Goal: Information Seeking & Learning: Find specific fact

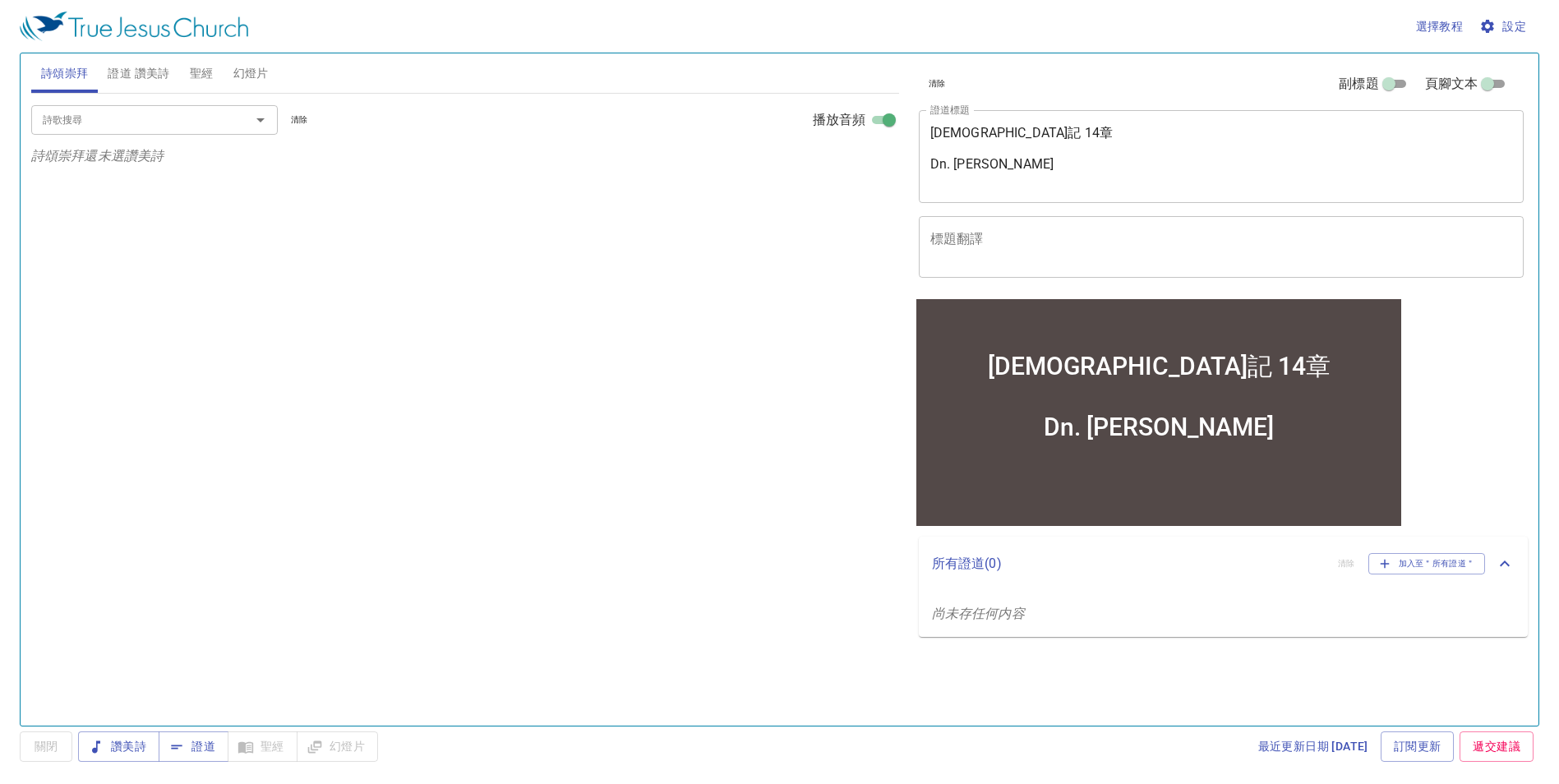
click at [1496, 31] on span "設定" at bounding box center [1503, 27] width 44 height 20
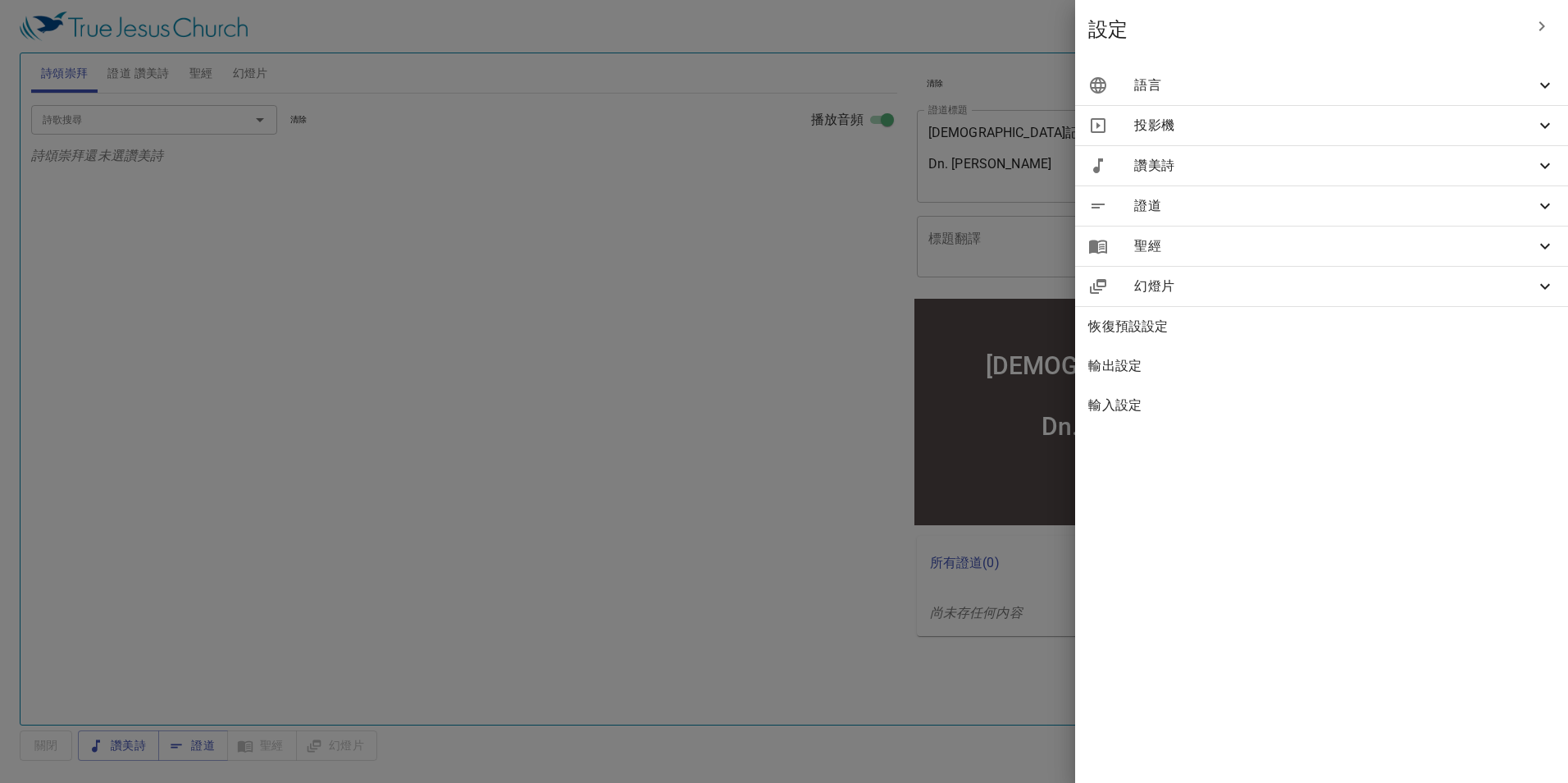
click at [1542, 86] on icon at bounding box center [1545, 84] width 19 height 19
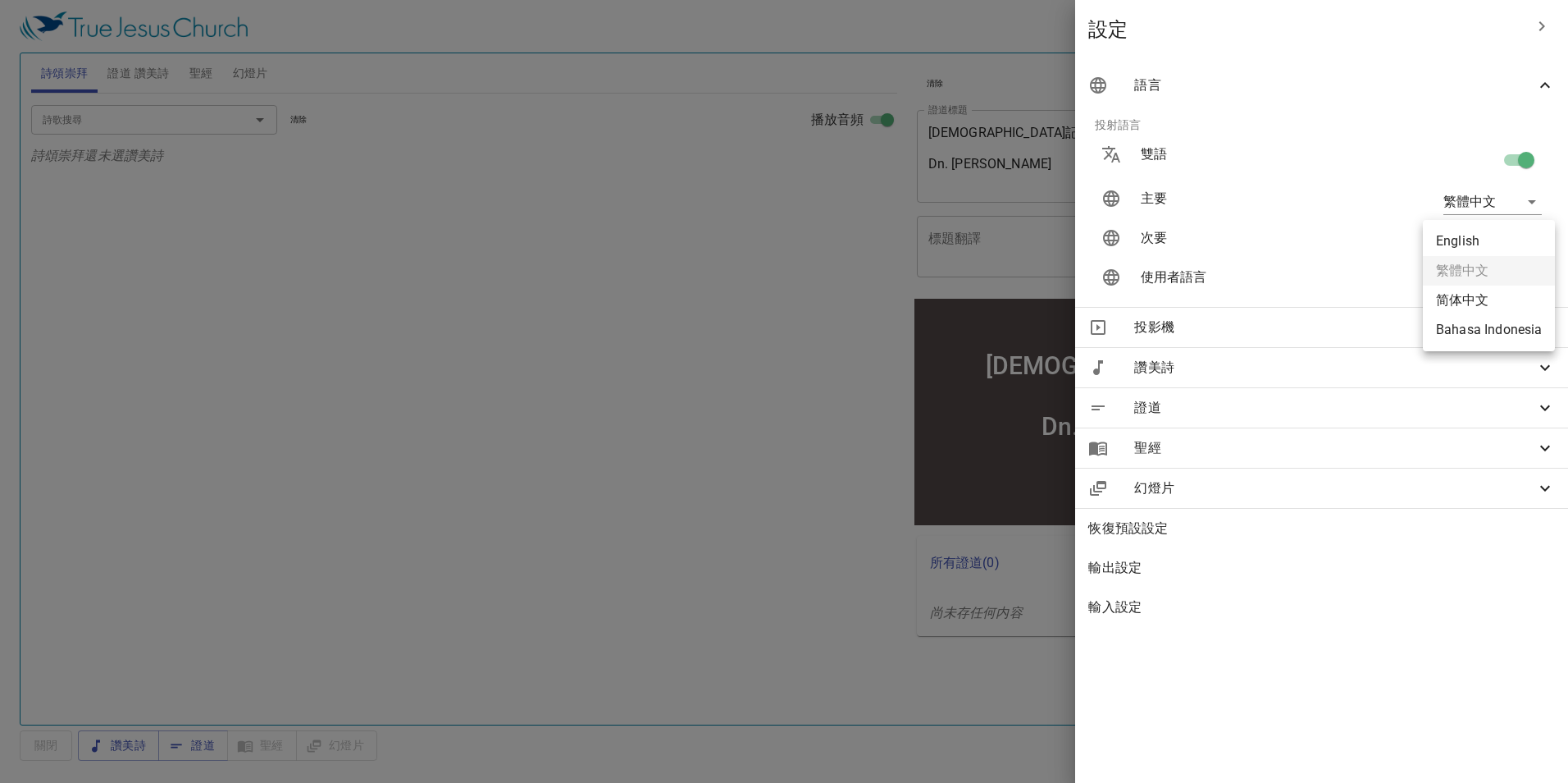
click at [1514, 239] on body "選擇教程 設定 詩頌崇拜 證道 讚美詩 聖經 幻燈片 詩歌搜尋 詩歌搜尋 清除 播放音頻 詩頌崇拜還未選讚美詩 詩歌搜尋 詩歌搜尋 清除 播放音頻 證道還未選…" at bounding box center [784, 392] width 1568 height 783
click at [1485, 247] on li "English" at bounding box center [1488, 241] width 132 height 30
type input "en"
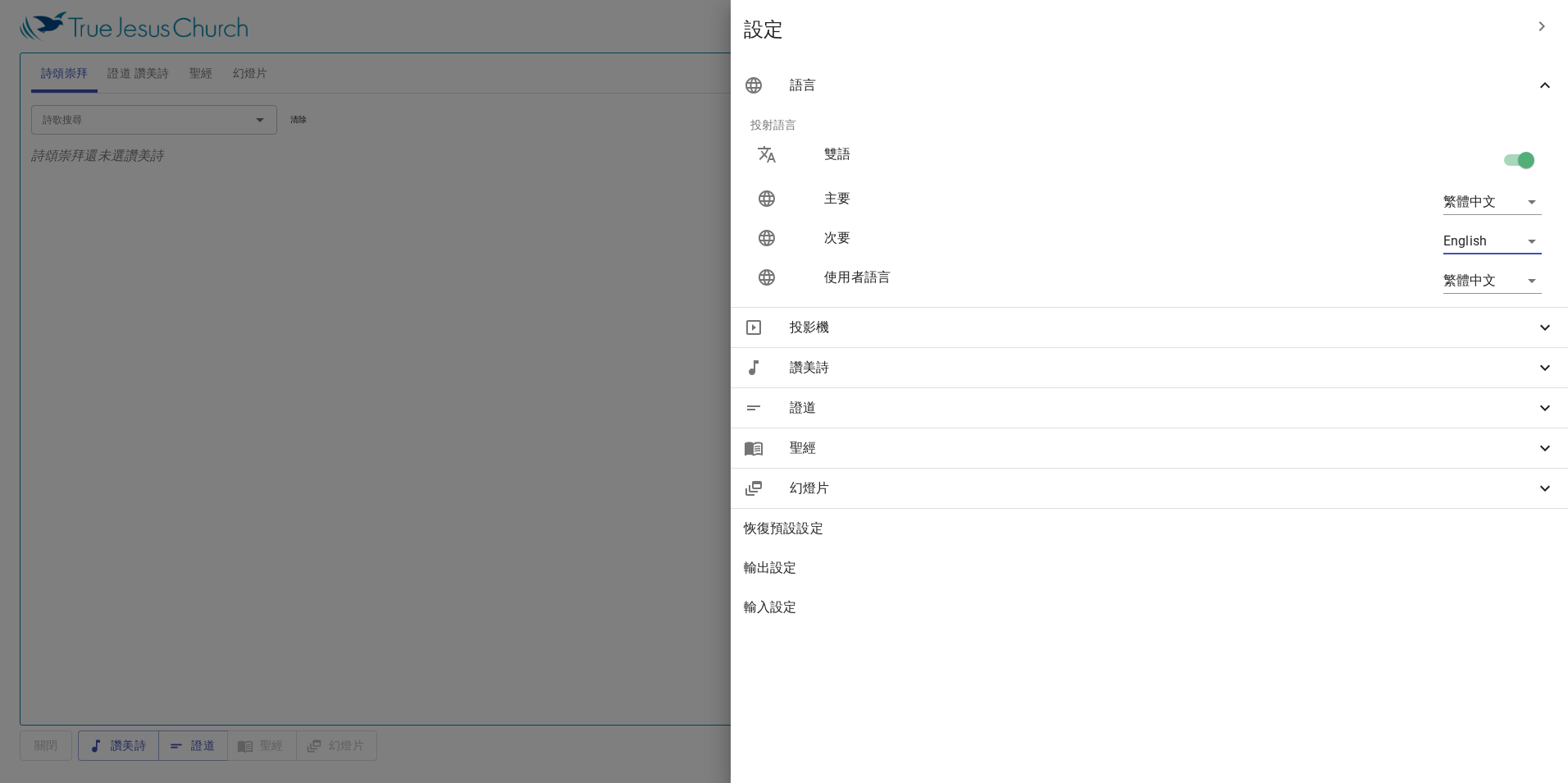
click at [1517, 160] on input "checkbox" at bounding box center [1525, 163] width 94 height 32
checkbox input "false"
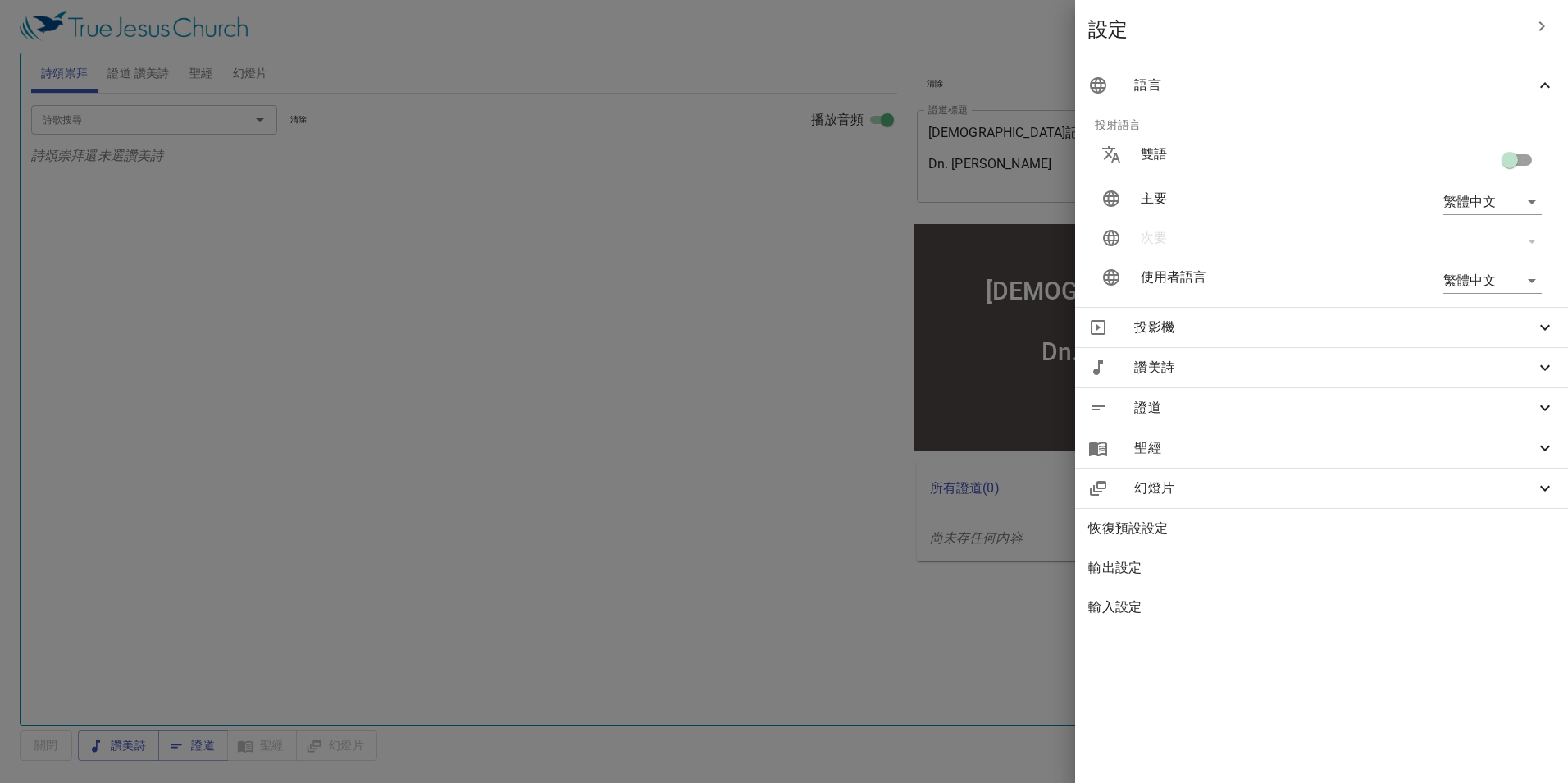
click at [214, 74] on div at bounding box center [784, 392] width 1568 height 783
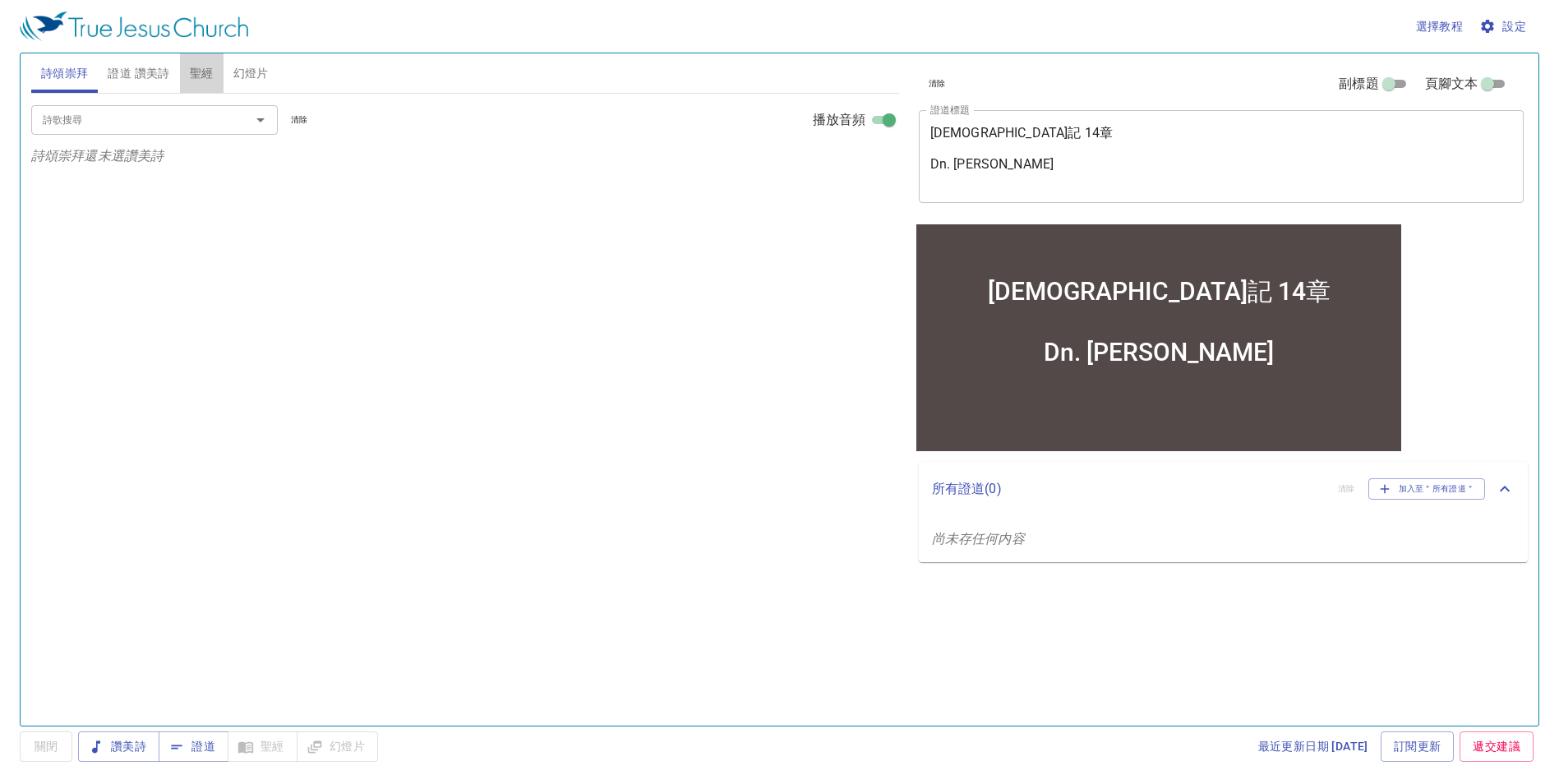
click at [214, 74] on span "聖經" at bounding box center [202, 73] width 24 height 20
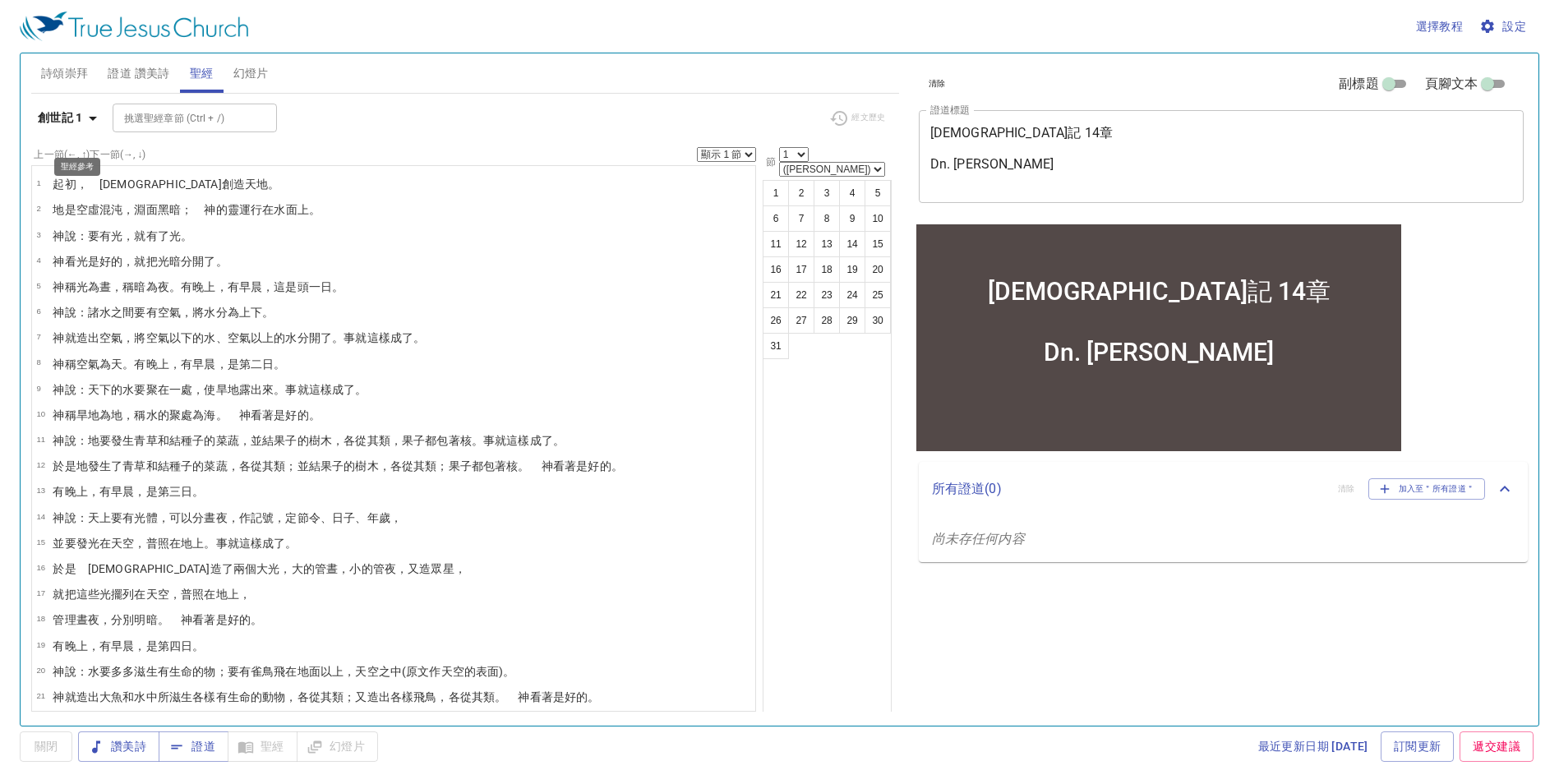
click at [54, 128] on b "創世記 1" at bounding box center [60, 118] width 46 height 20
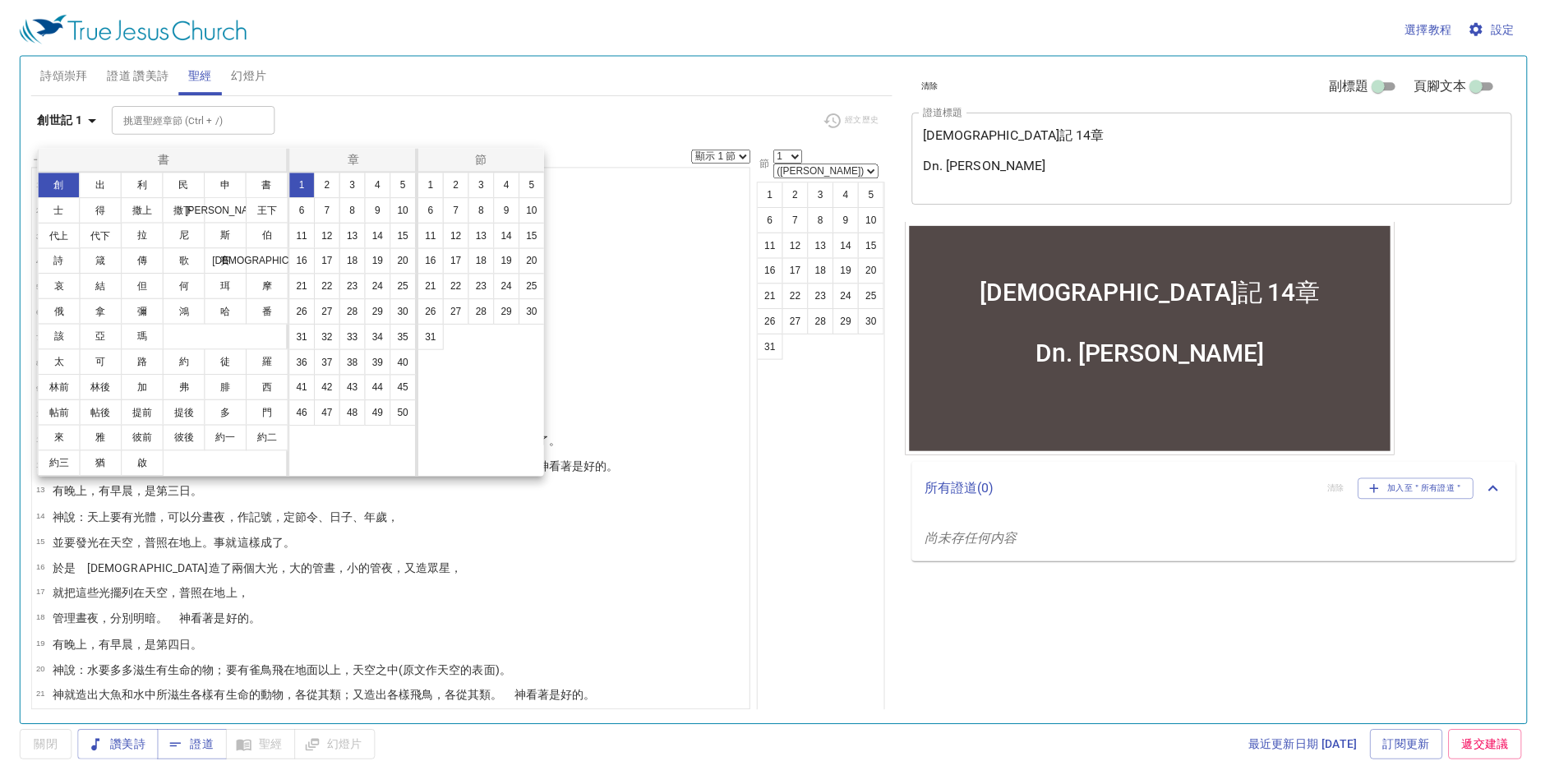
scroll to position [54, 0]
click at [122, 451] on button "彼前" at bounding box center [143, 438] width 43 height 26
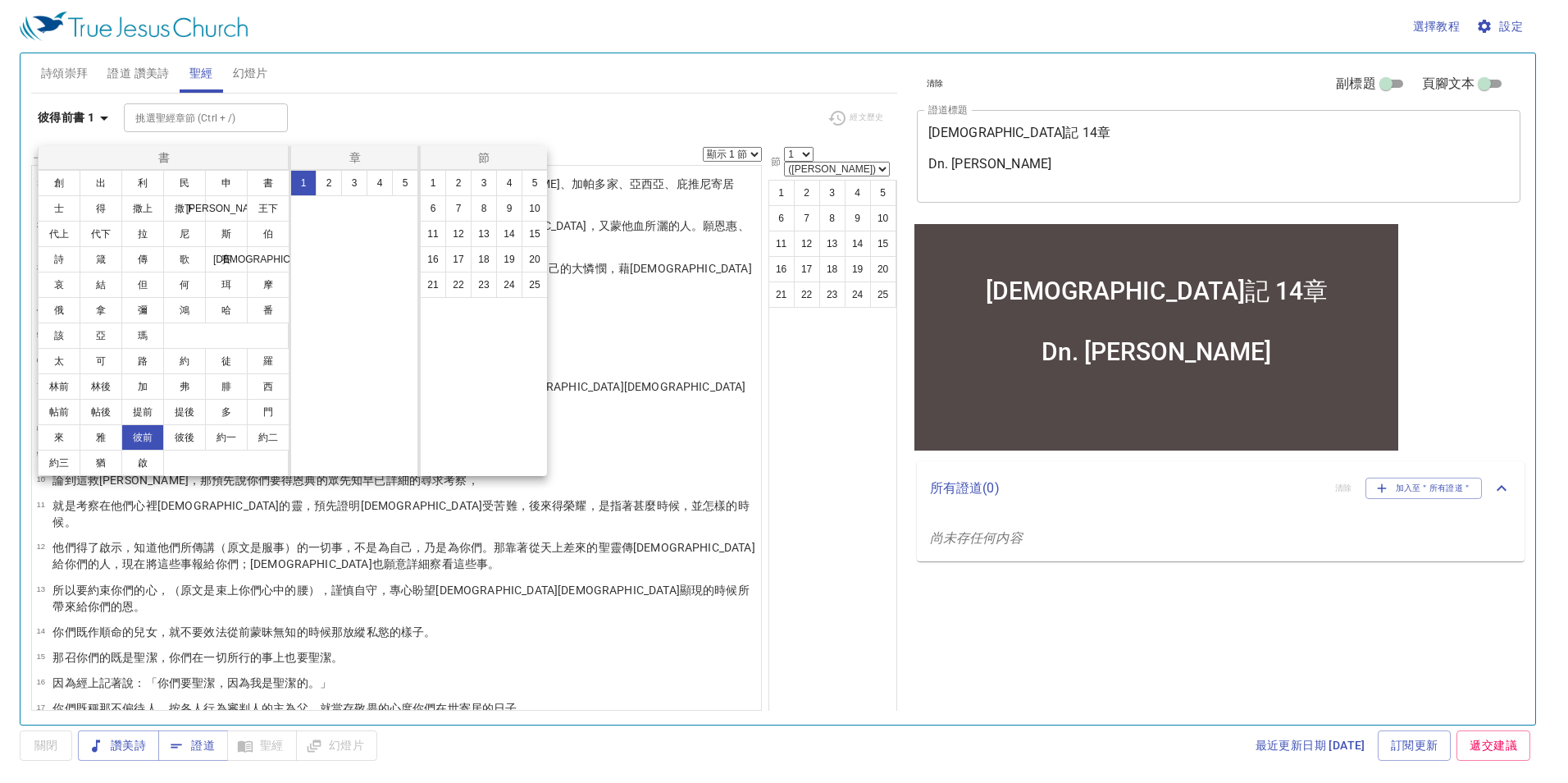
click at [383, 196] on button "4" at bounding box center [379, 183] width 26 height 26
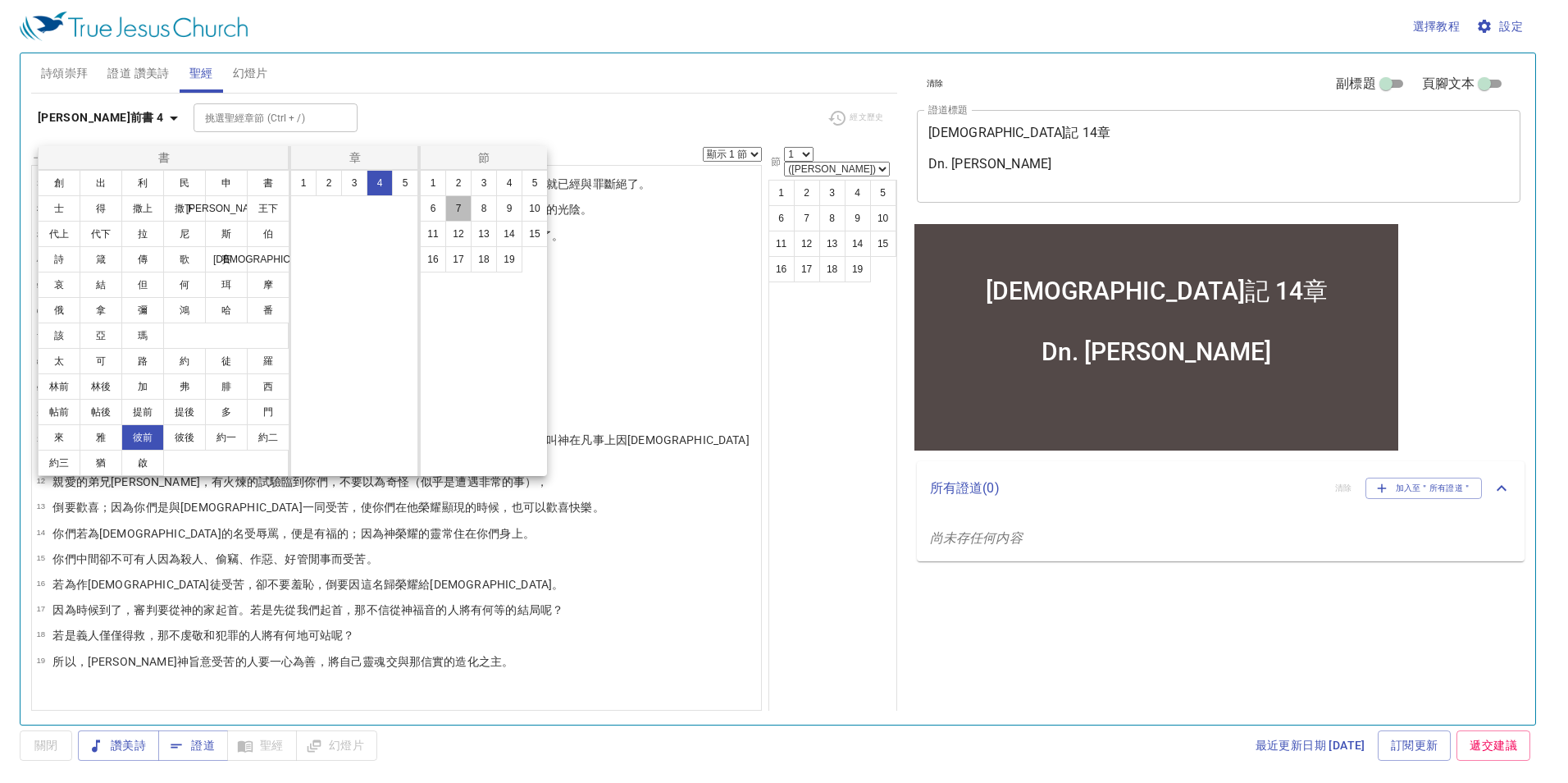
click at [462, 222] on button "7" at bounding box center [458, 208] width 26 height 26
select select "7"
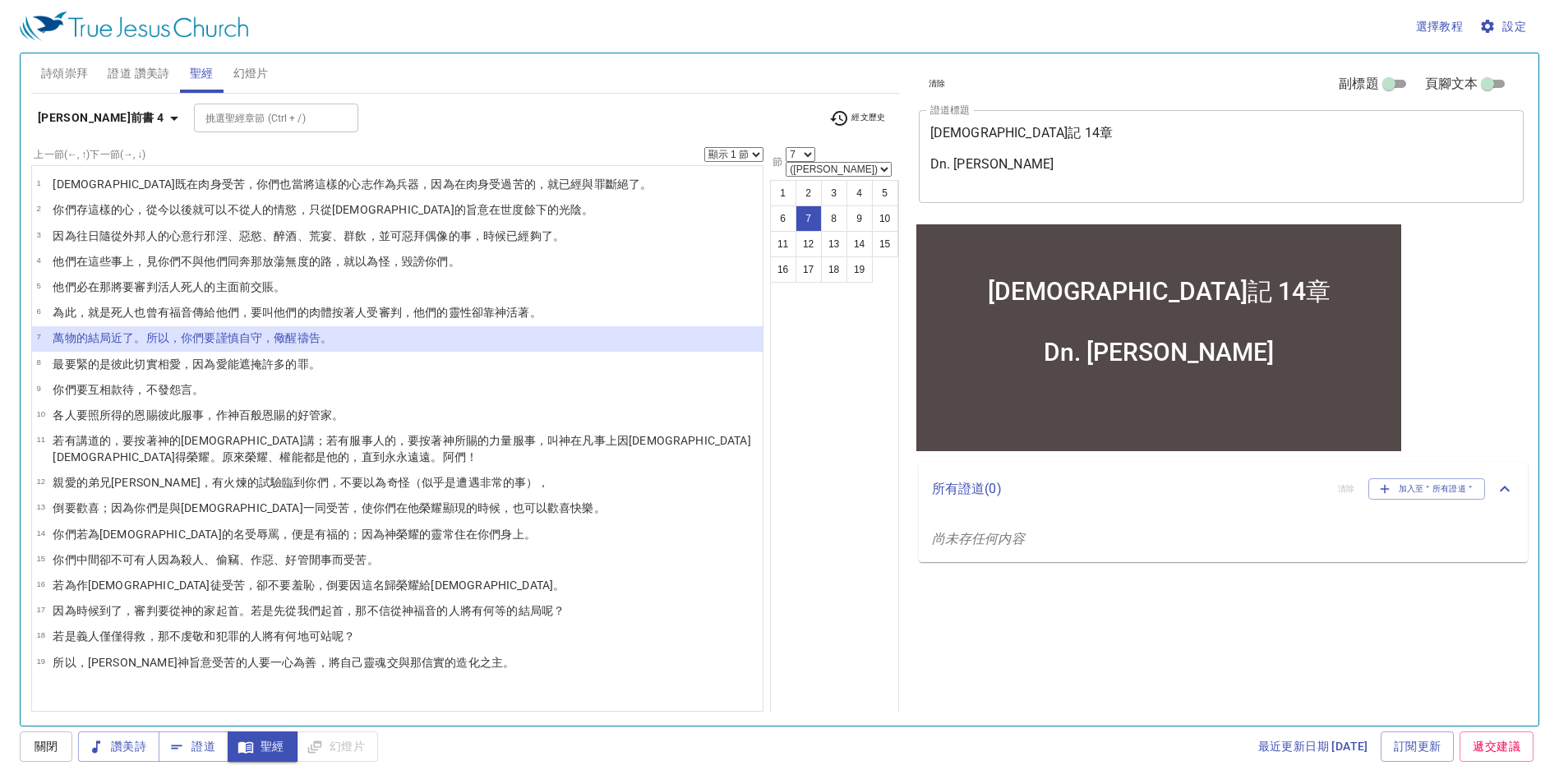
click at [1494, 32] on span "設定" at bounding box center [1503, 27] width 44 height 20
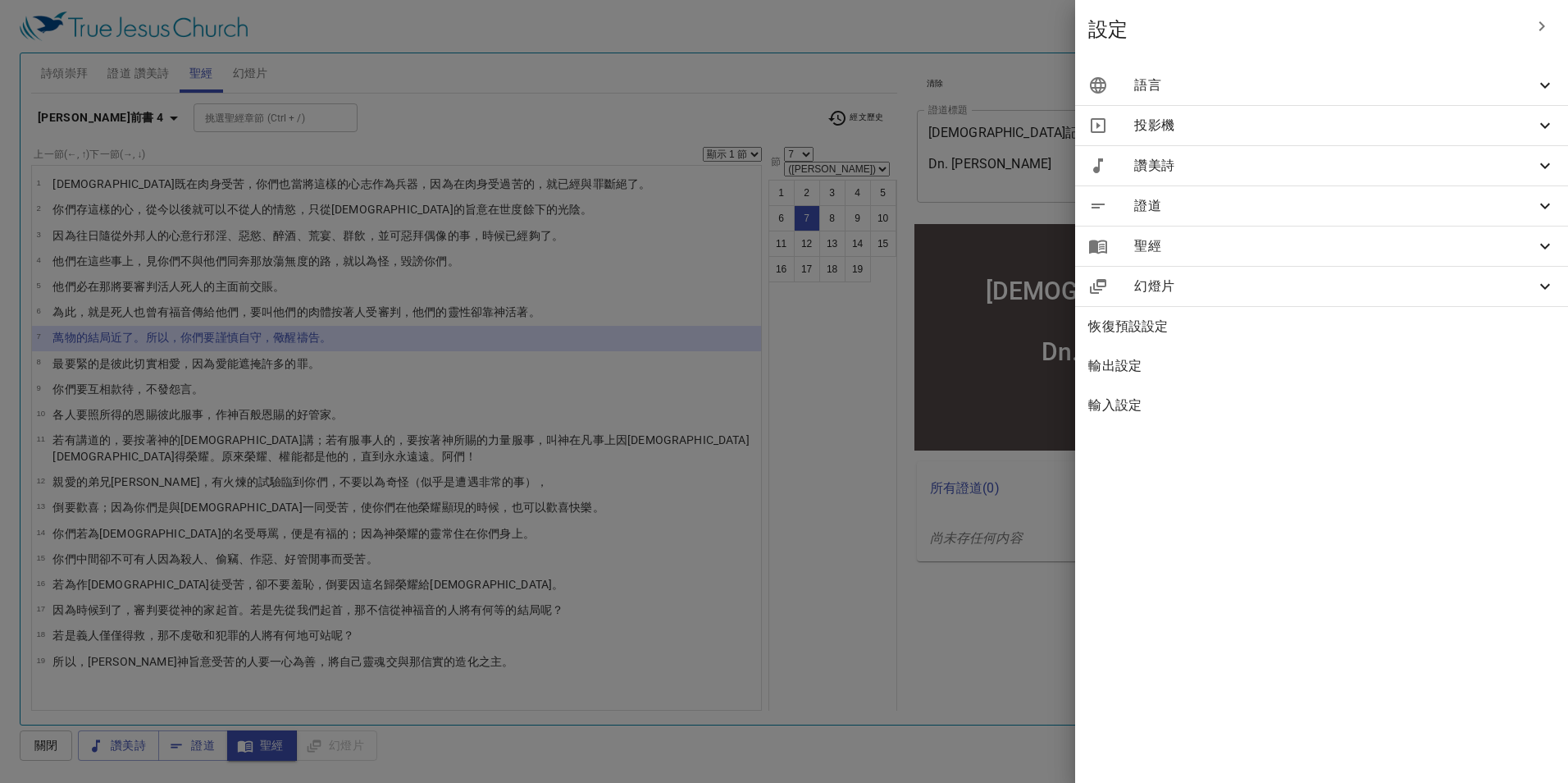
click at [1502, 86] on span "語言" at bounding box center [1334, 84] width 401 height 19
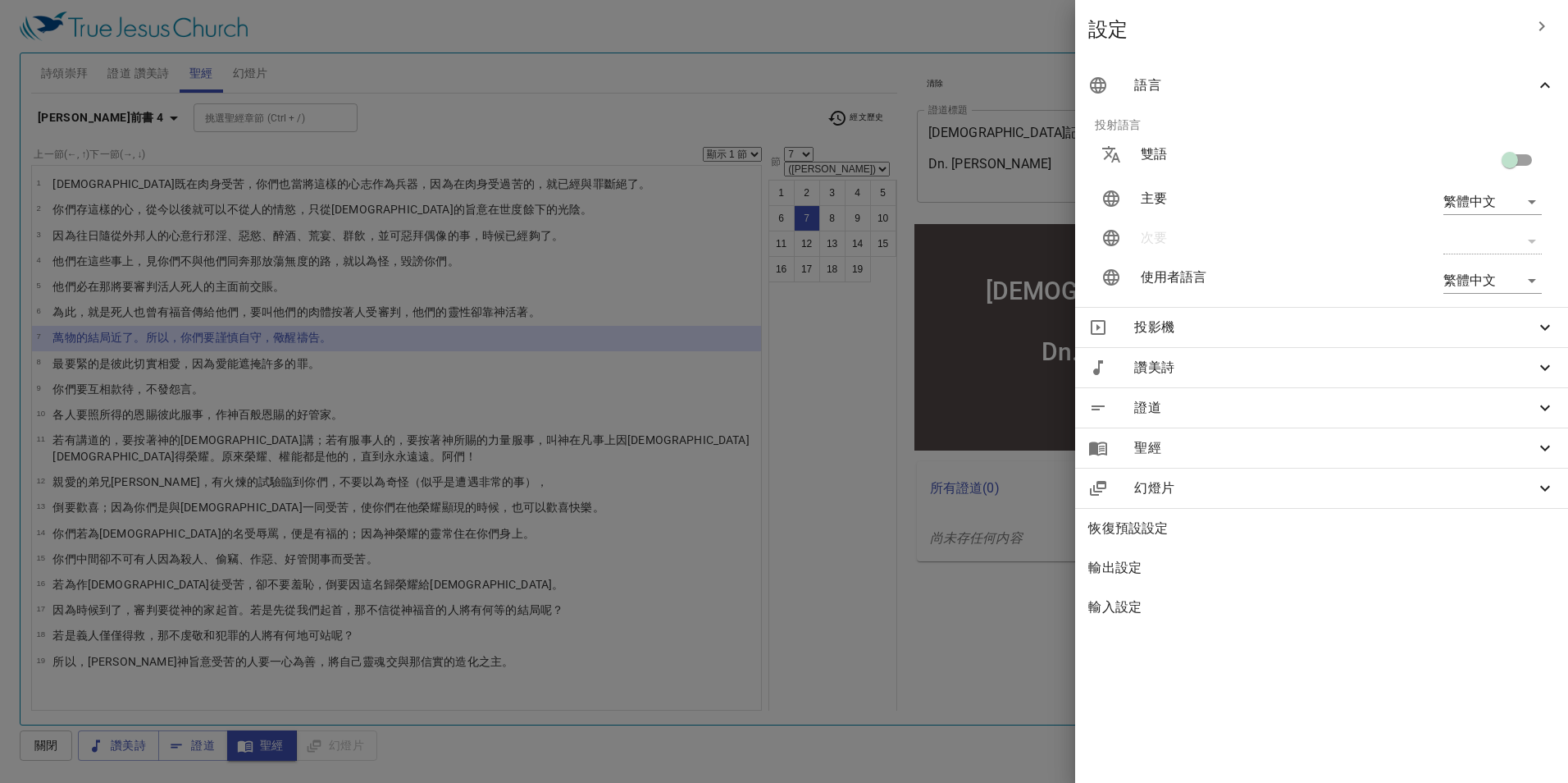
click at [1525, 243] on div "​" at bounding box center [1492, 241] width 98 height 26
click at [1446, 244] on div "​" at bounding box center [1492, 241] width 98 height 26
click at [1509, 169] on input "checkbox" at bounding box center [1510, 163] width 94 height 32
checkbox input "true"
type input "en"
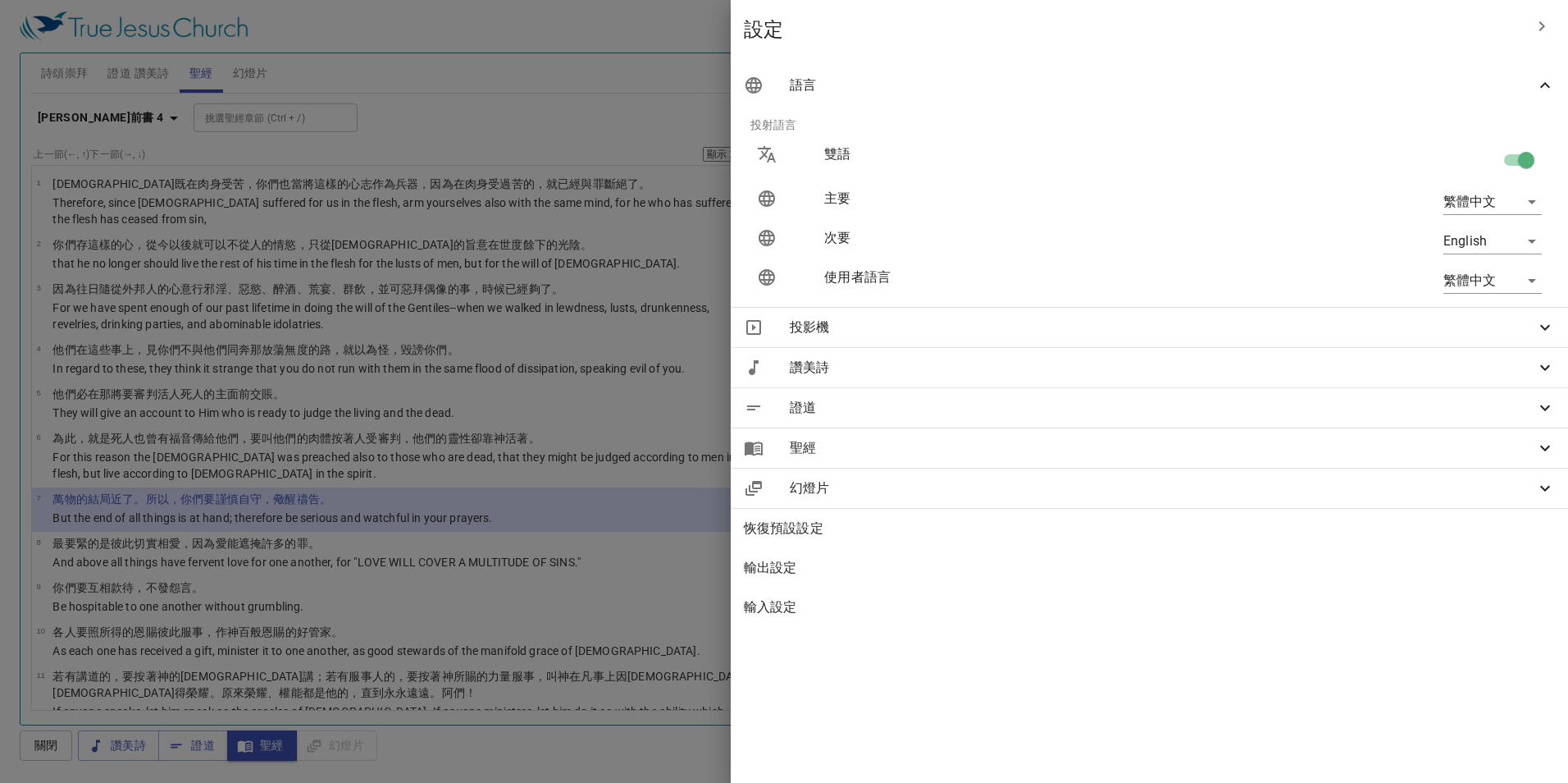
click at [820, 380] on div at bounding box center [784, 392] width 1568 height 783
